Goal: Transaction & Acquisition: Purchase product/service

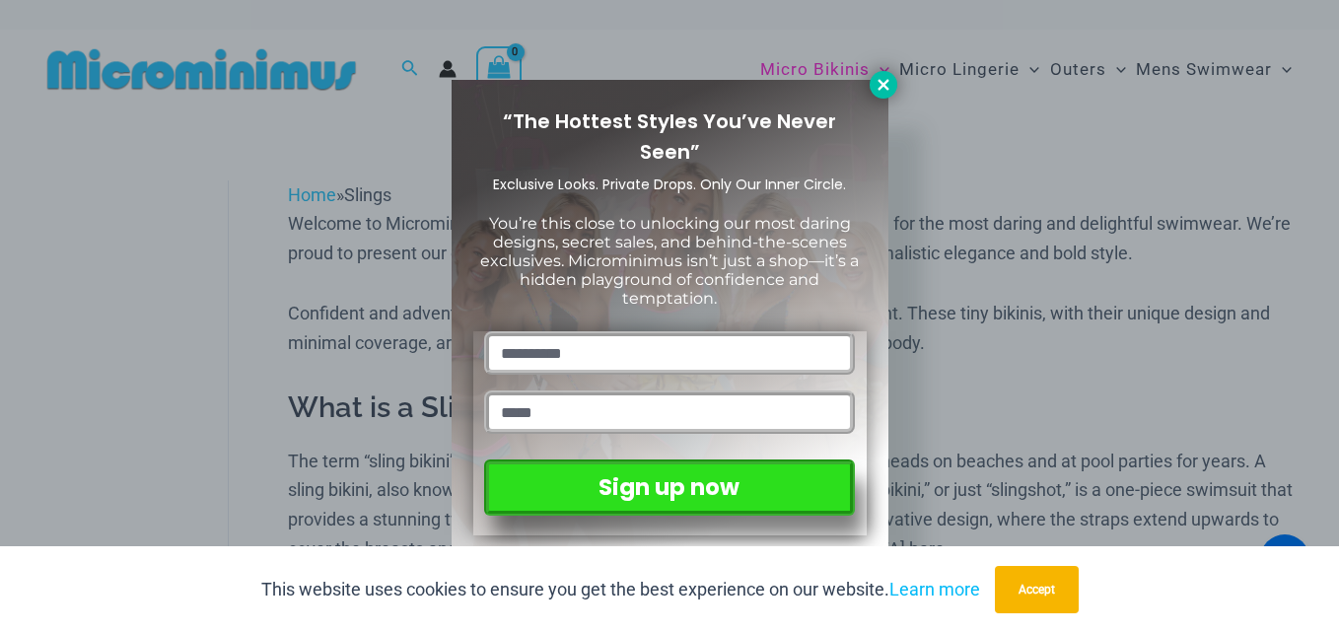
click at [881, 85] on icon at bounding box center [884, 85] width 18 height 18
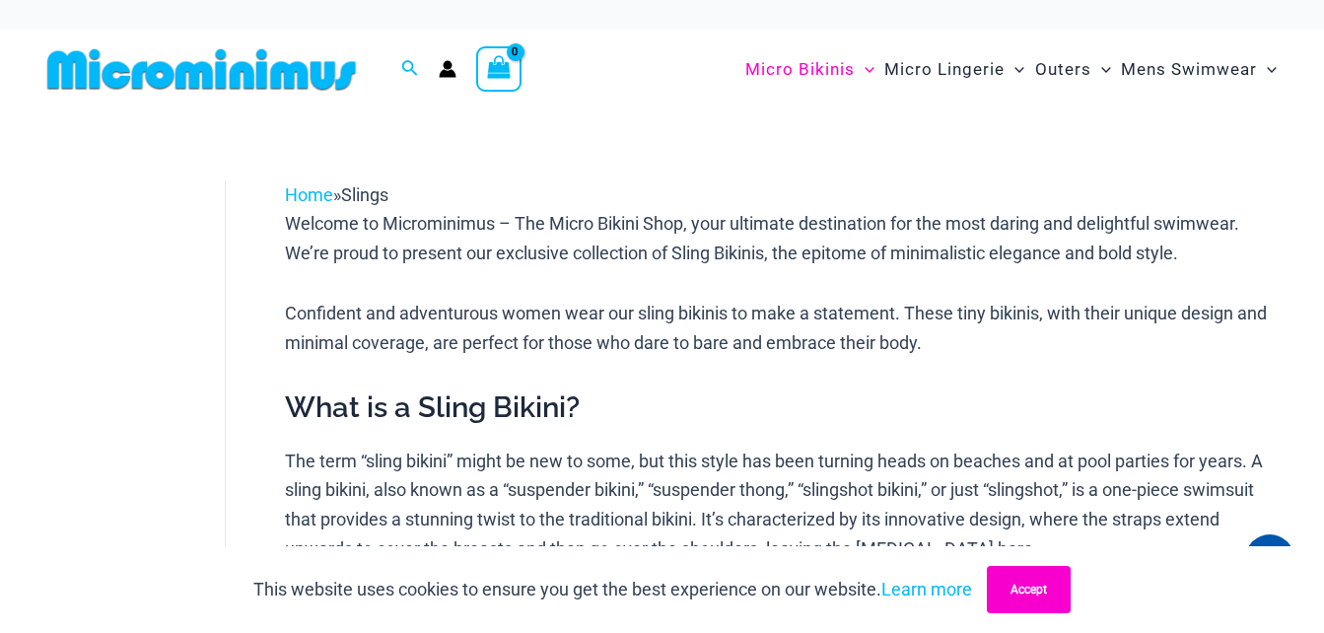
drag, startPoint x: 1044, startPoint y: 589, endPoint x: 881, endPoint y: 421, distance: 234.3
click at [1044, 590] on button "Accept" at bounding box center [1029, 589] width 84 height 47
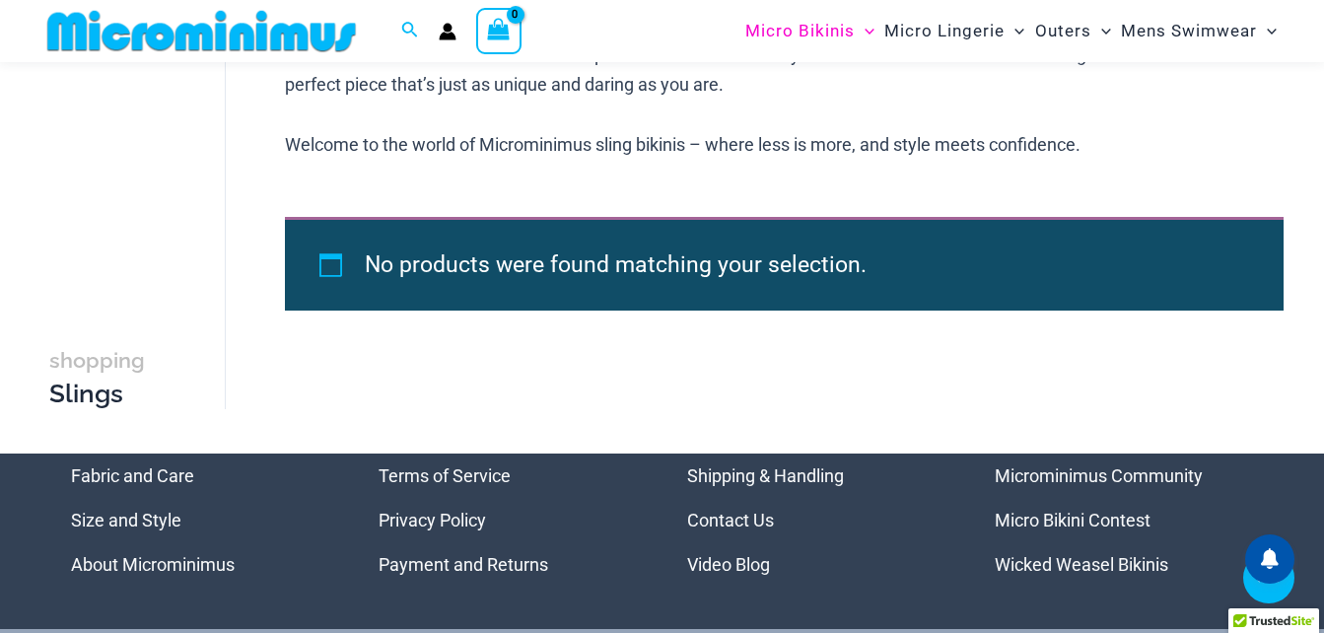
scroll to position [1166, 0]
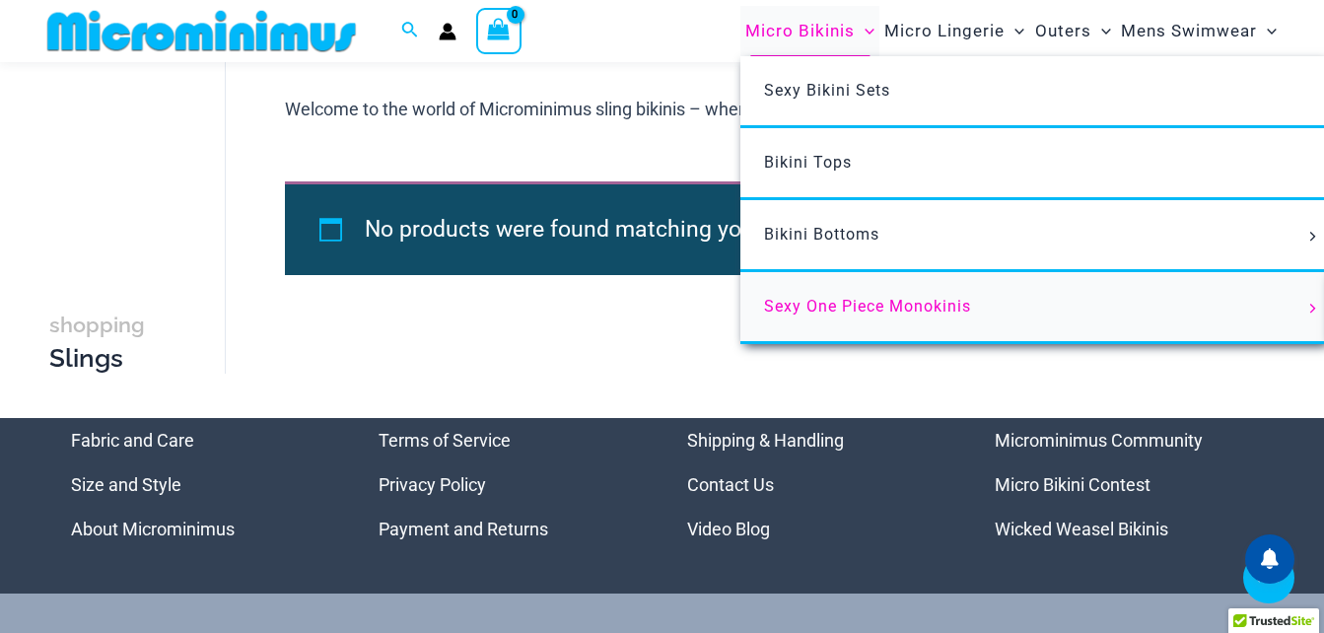
click at [822, 300] on span "Sexy One Piece Monokinis" at bounding box center [867, 306] width 207 height 19
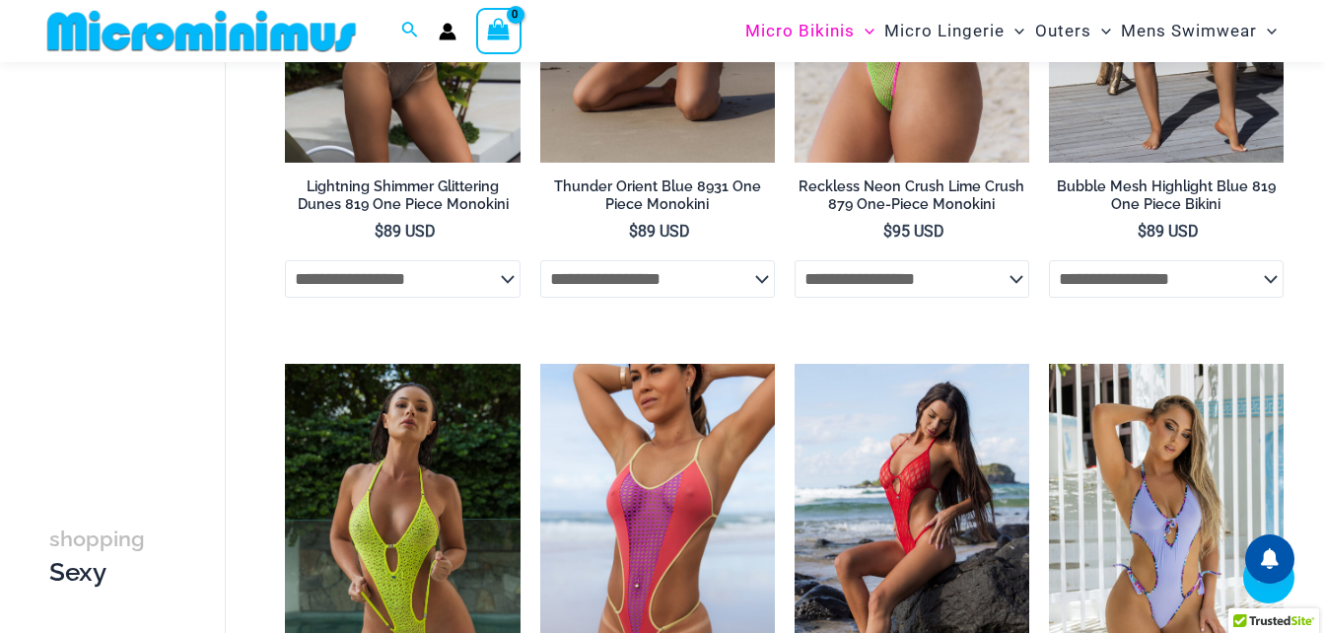
scroll to position [3120, 0]
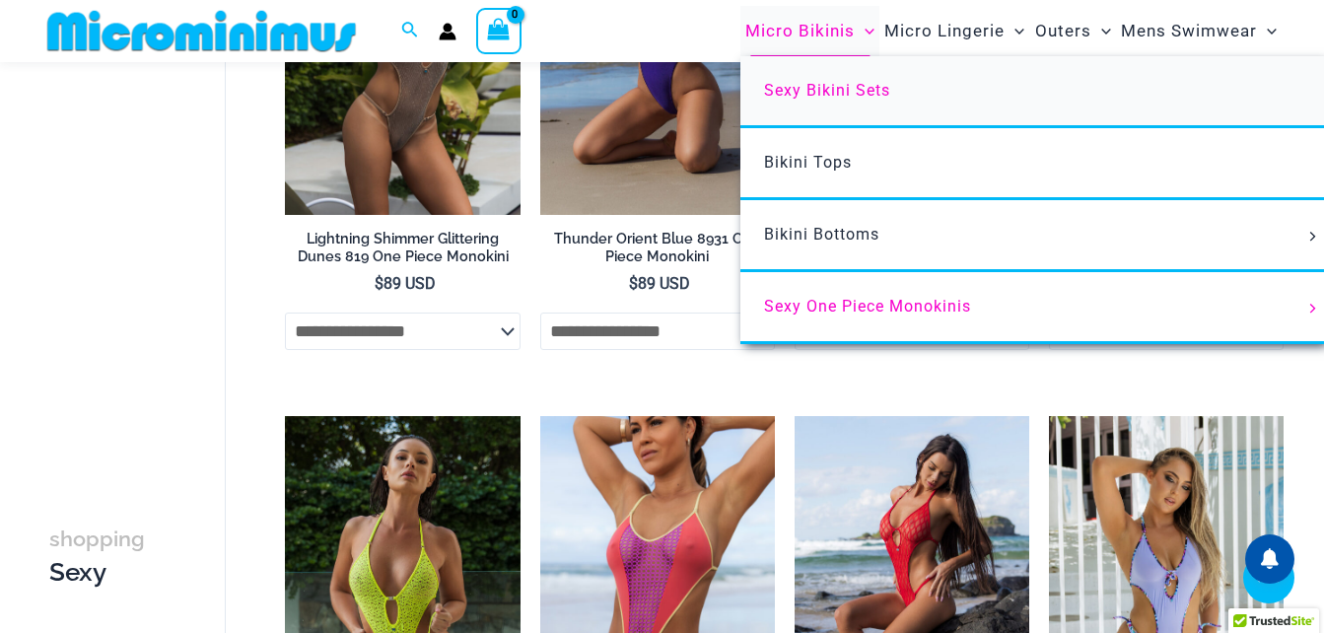
click at [837, 73] on link "Sexy Bikini Sets" at bounding box center [1034, 92] width 587 height 72
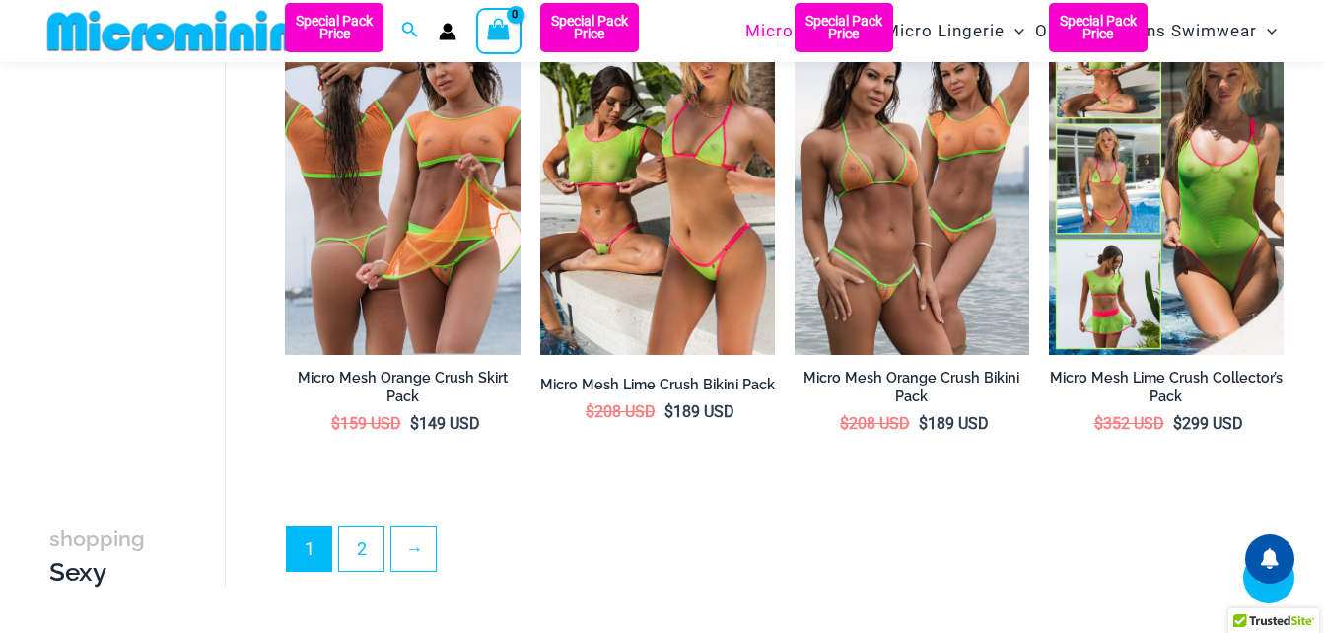
scroll to position [3828, 0]
